Goal: Communication & Community: Answer question/provide support

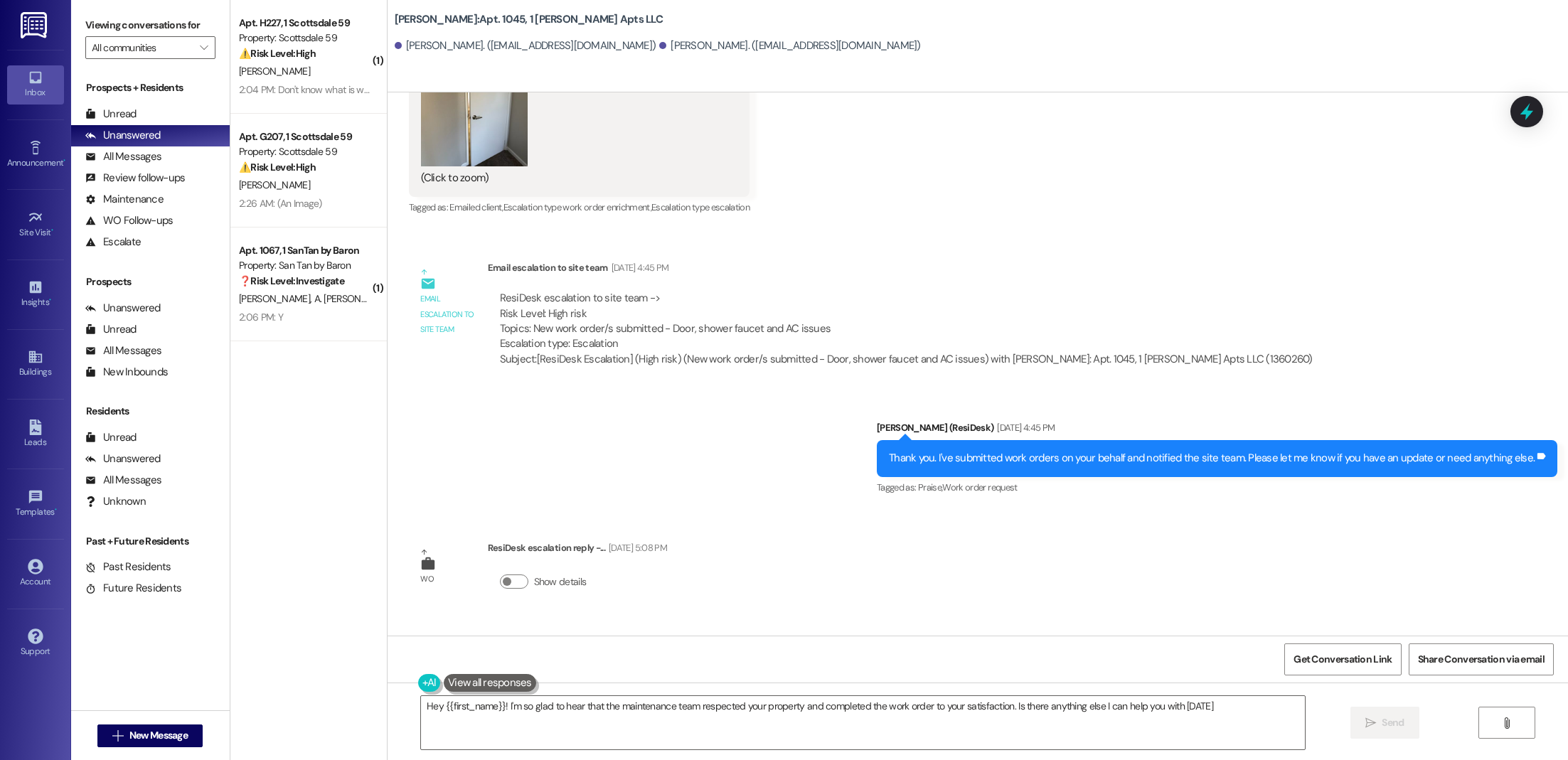
type textarea "Hey {{first_name}}! I'm so glad to hear that the maintenance team respected you…"
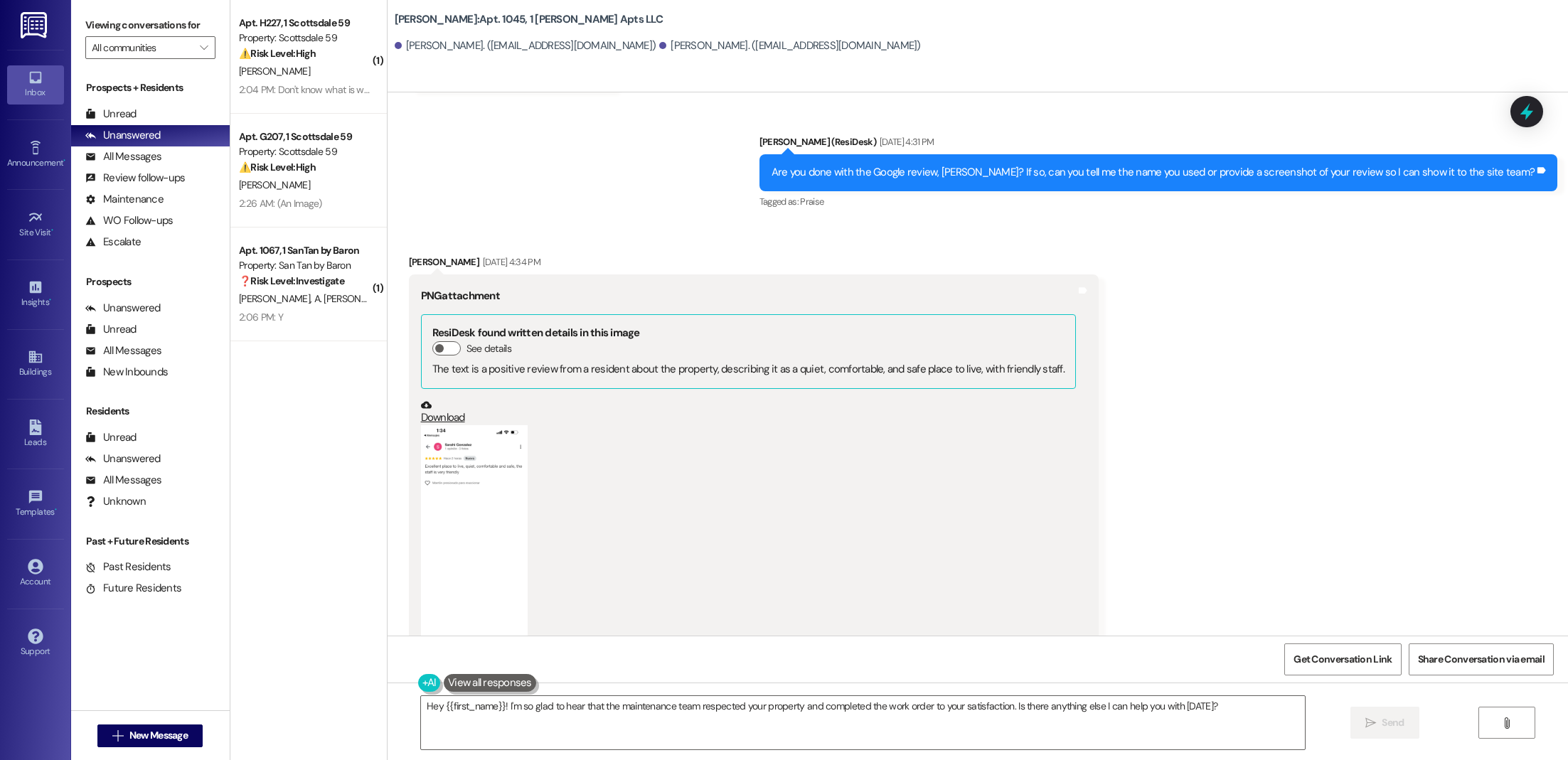
scroll to position [3873, 0]
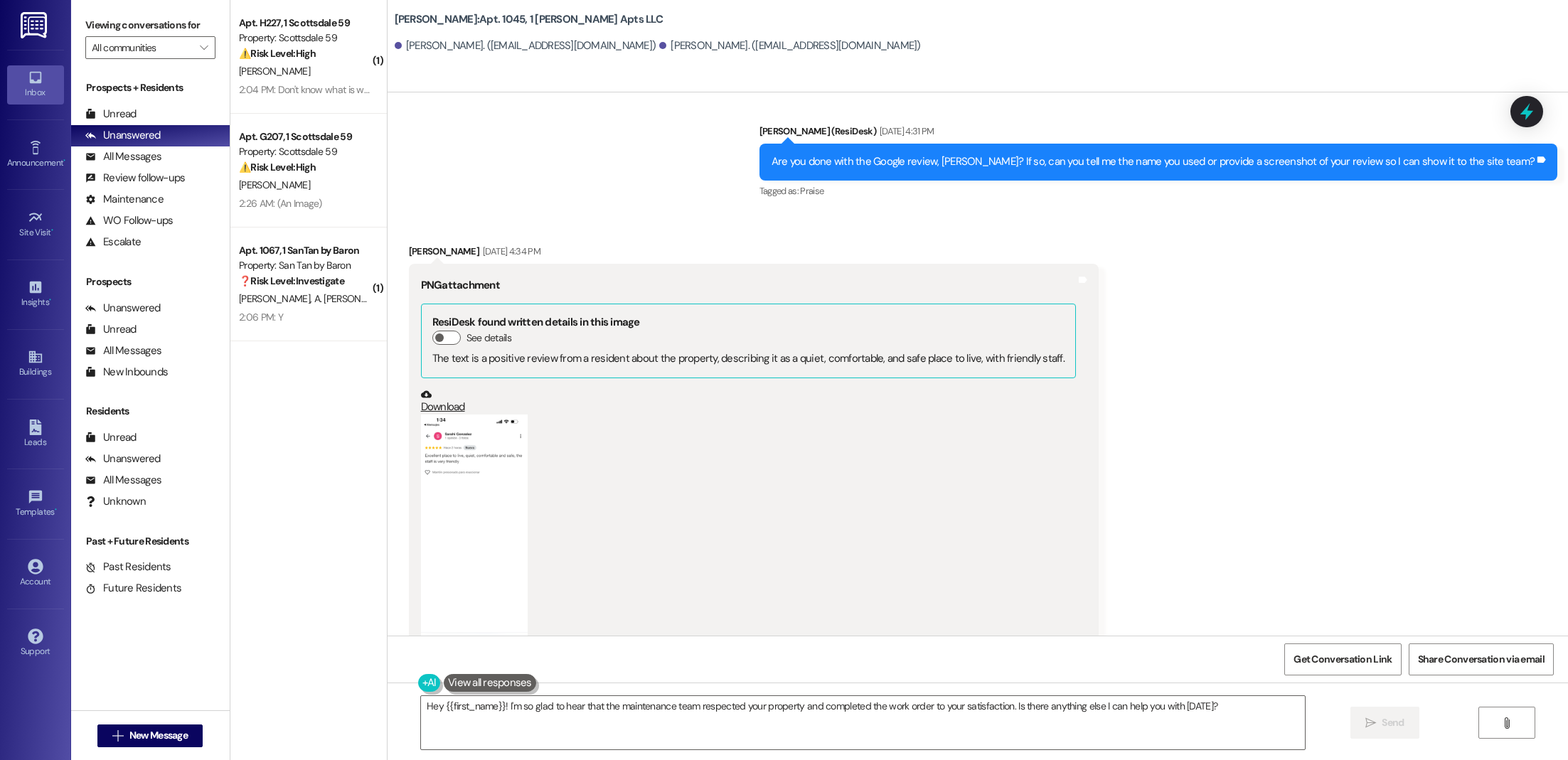
click at [499, 483] on button "Zoom image" at bounding box center [474, 529] width 107 height 231
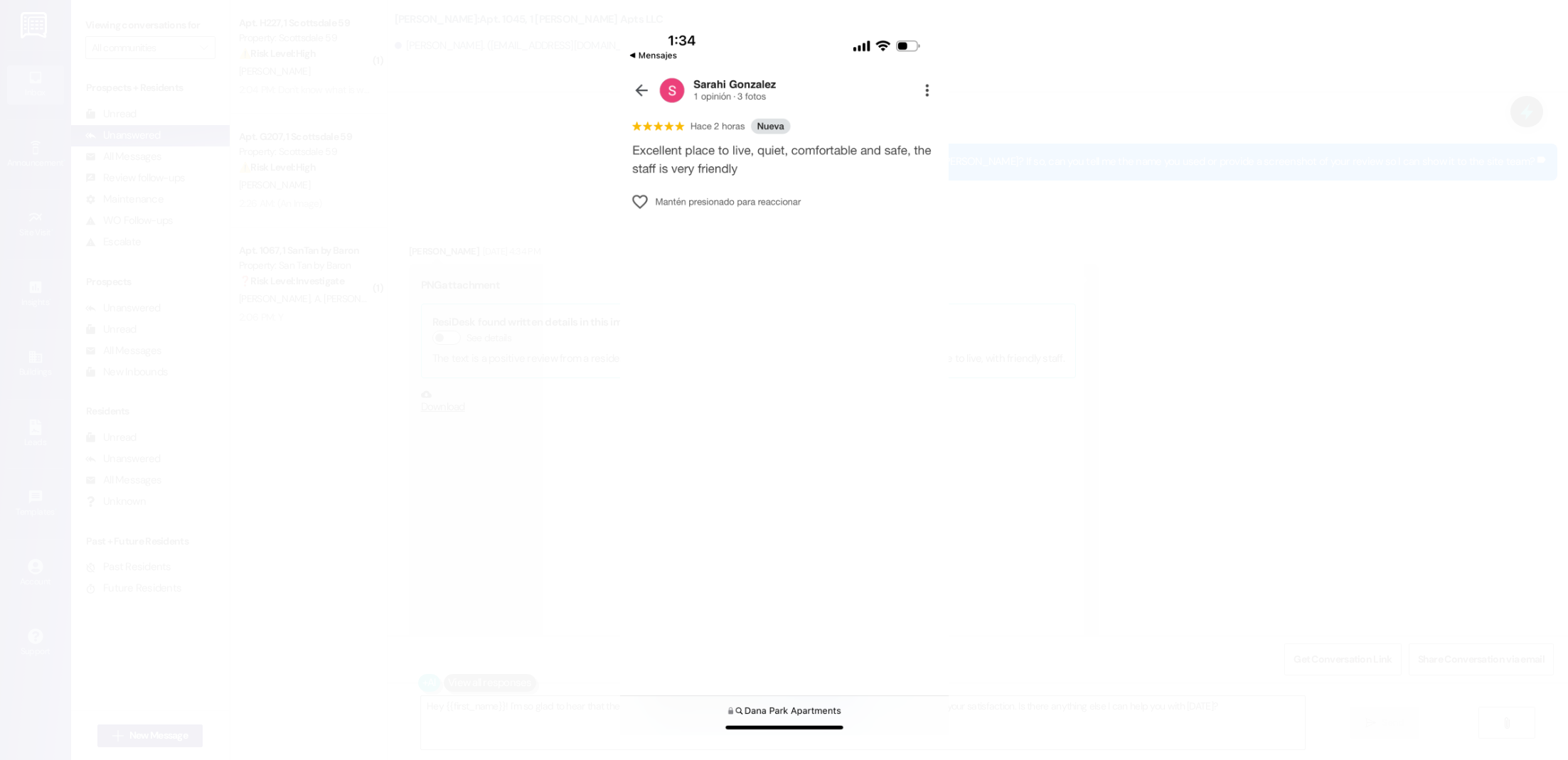
click at [1113, 393] on button "Unzoom image" at bounding box center [784, 380] width 1568 height 760
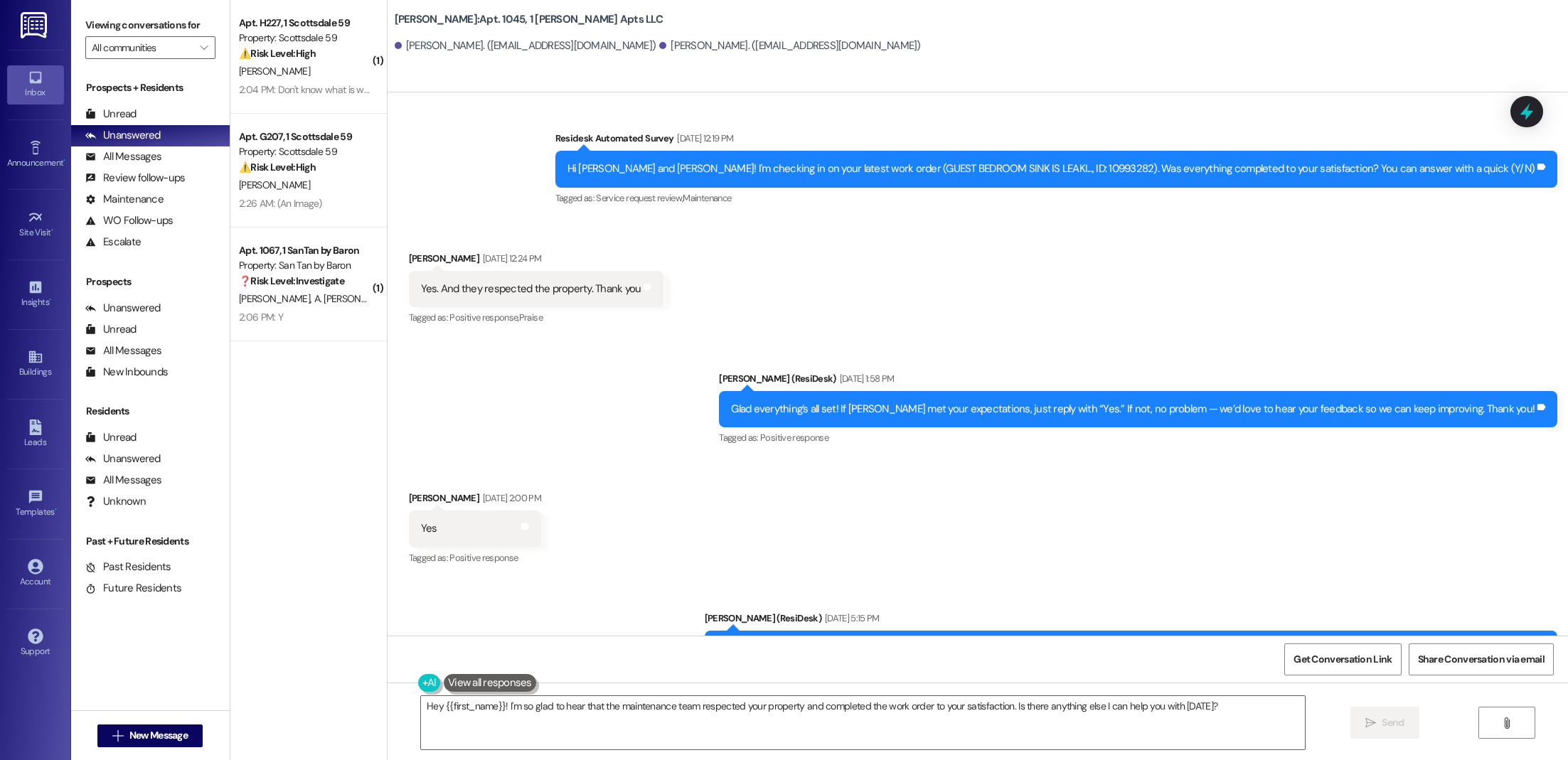
scroll to position [5604, 0]
